Goal: Task Accomplishment & Management: Use online tool/utility

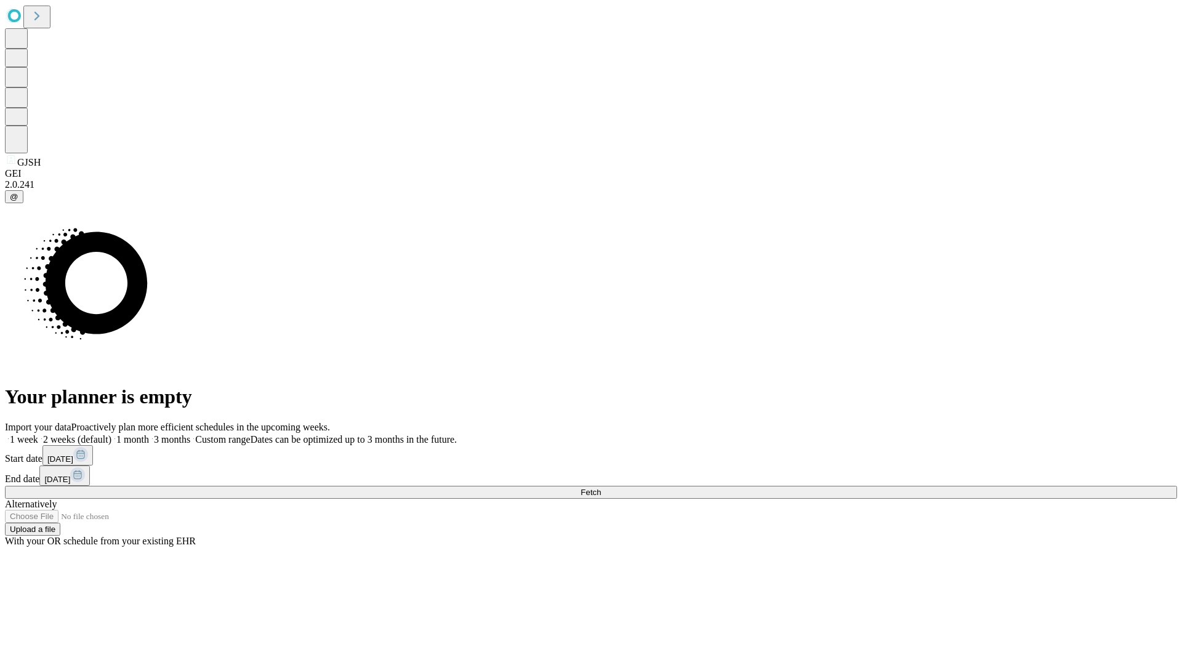
click at [601, 488] on span "Fetch" at bounding box center [590, 492] width 20 height 9
